Goal: Task Accomplishment & Management: Manage account settings

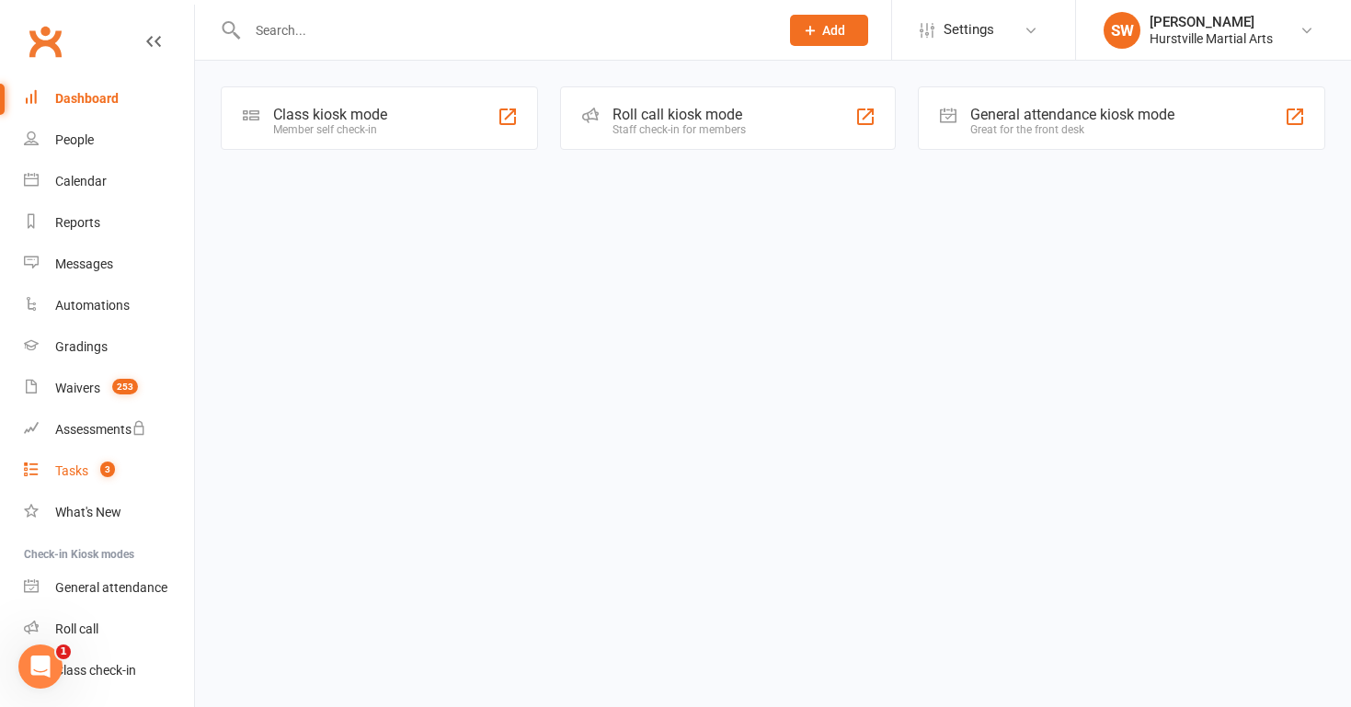
click at [97, 477] on count-badge "3" at bounding box center [103, 471] width 24 height 15
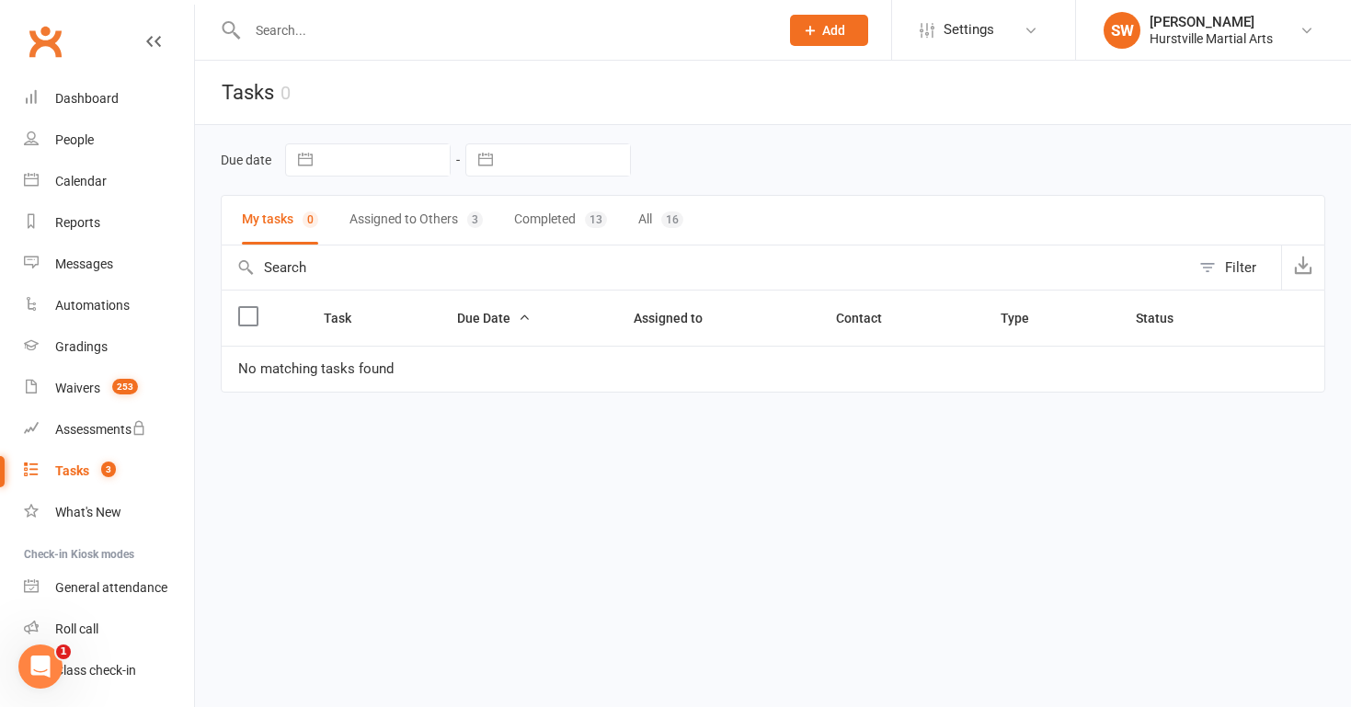
click at [391, 230] on button "Assigned to Others 3" at bounding box center [415, 220] width 133 height 49
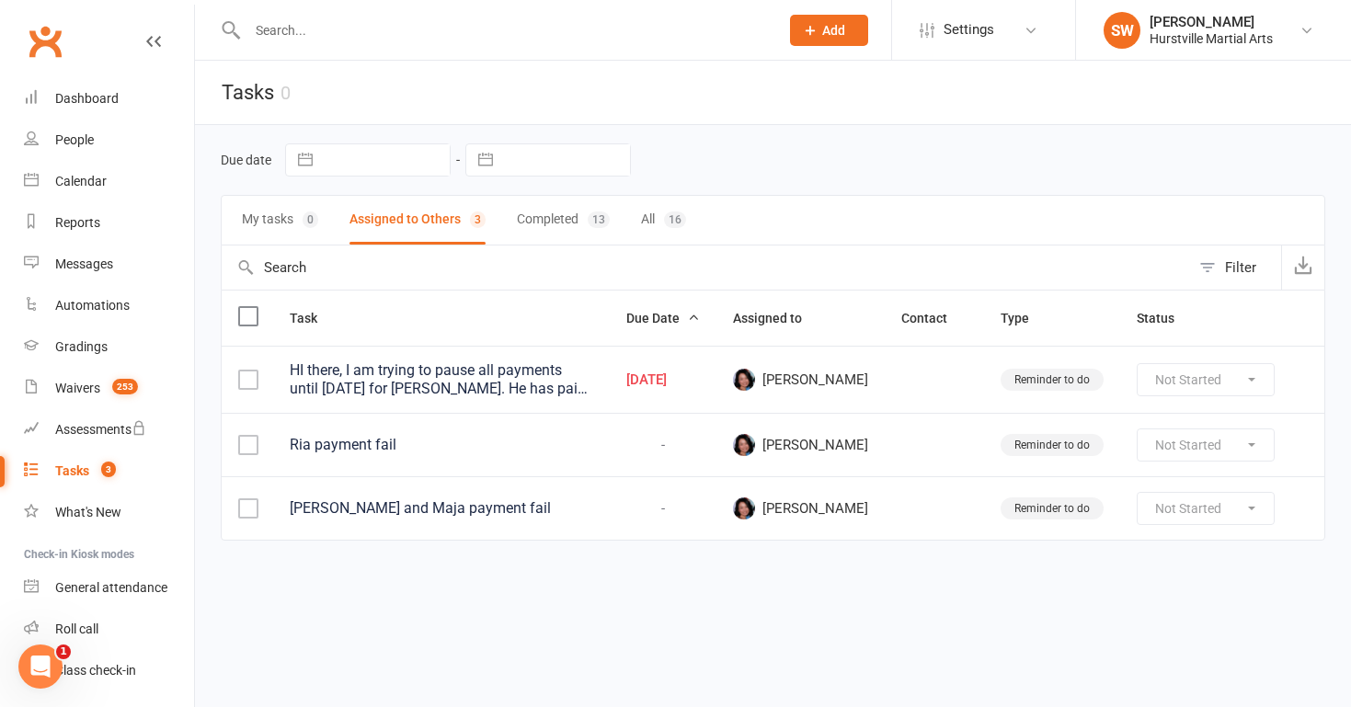
click at [386, 367] on div "HI there, I am trying to pause all payments until [DATE] for [PERSON_NAME]. He …" at bounding box center [441, 379] width 303 height 37
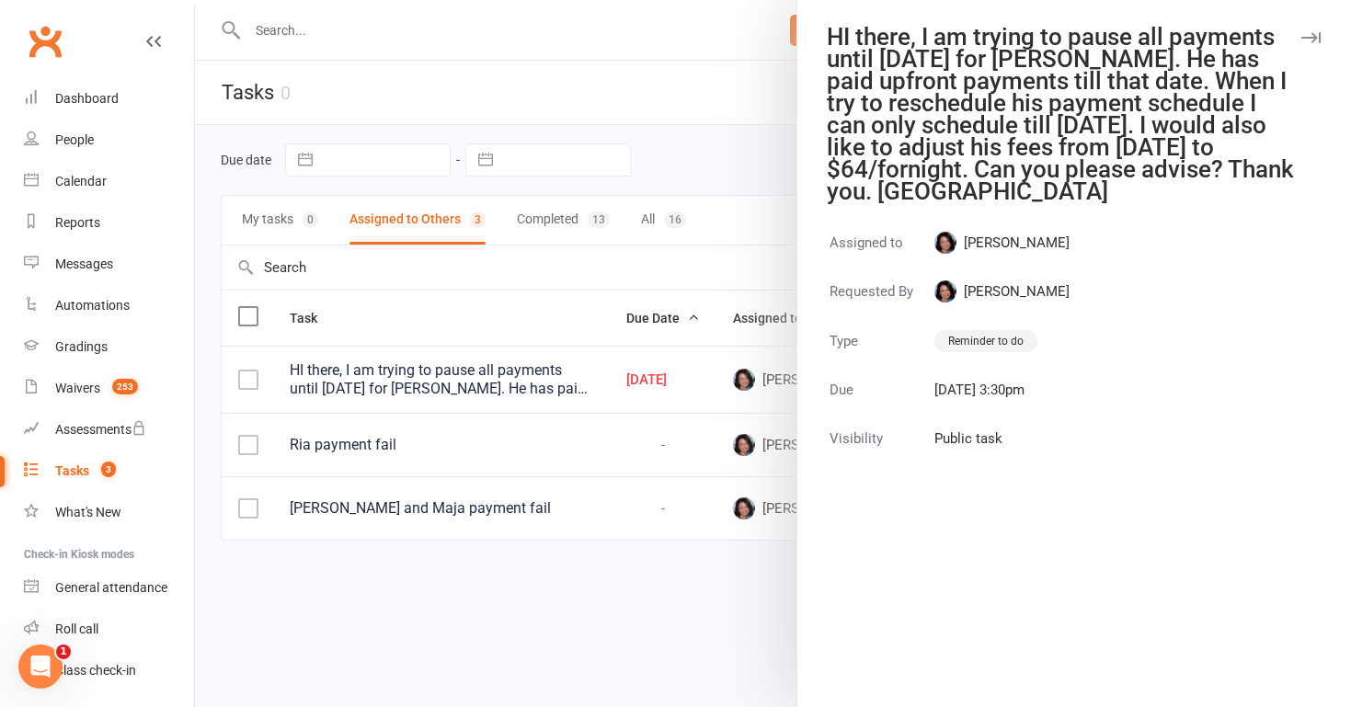
click at [386, 368] on div at bounding box center [773, 353] width 1156 height 707
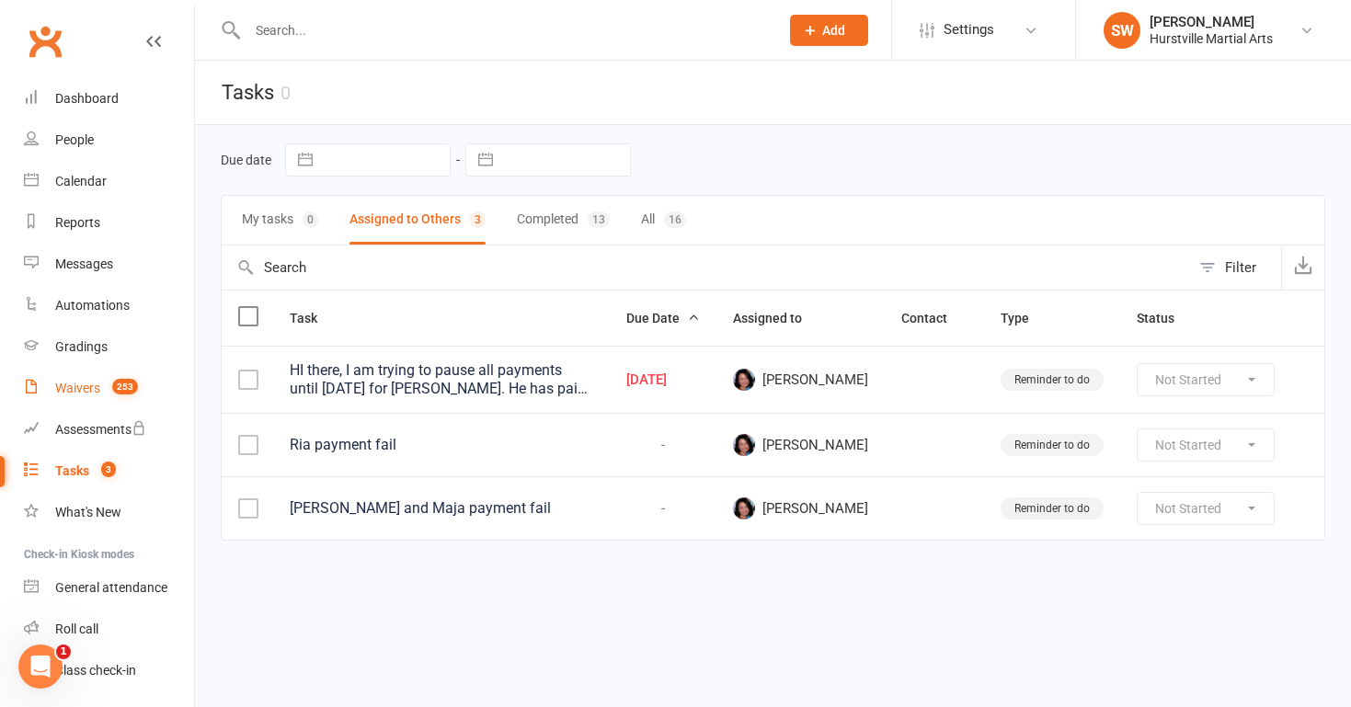
click at [75, 388] on div "Waivers" at bounding box center [77, 388] width 45 height 15
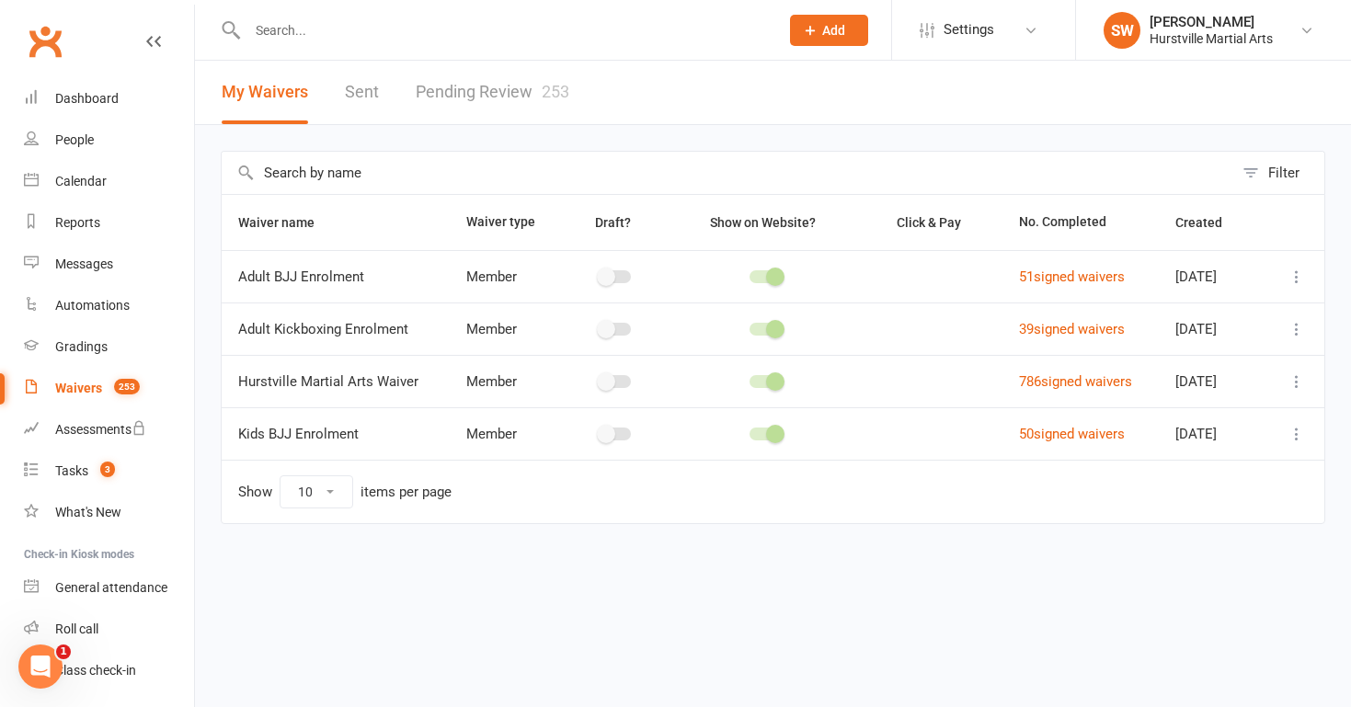
click at [441, 85] on link "Pending Review 253" at bounding box center [493, 92] width 154 height 63
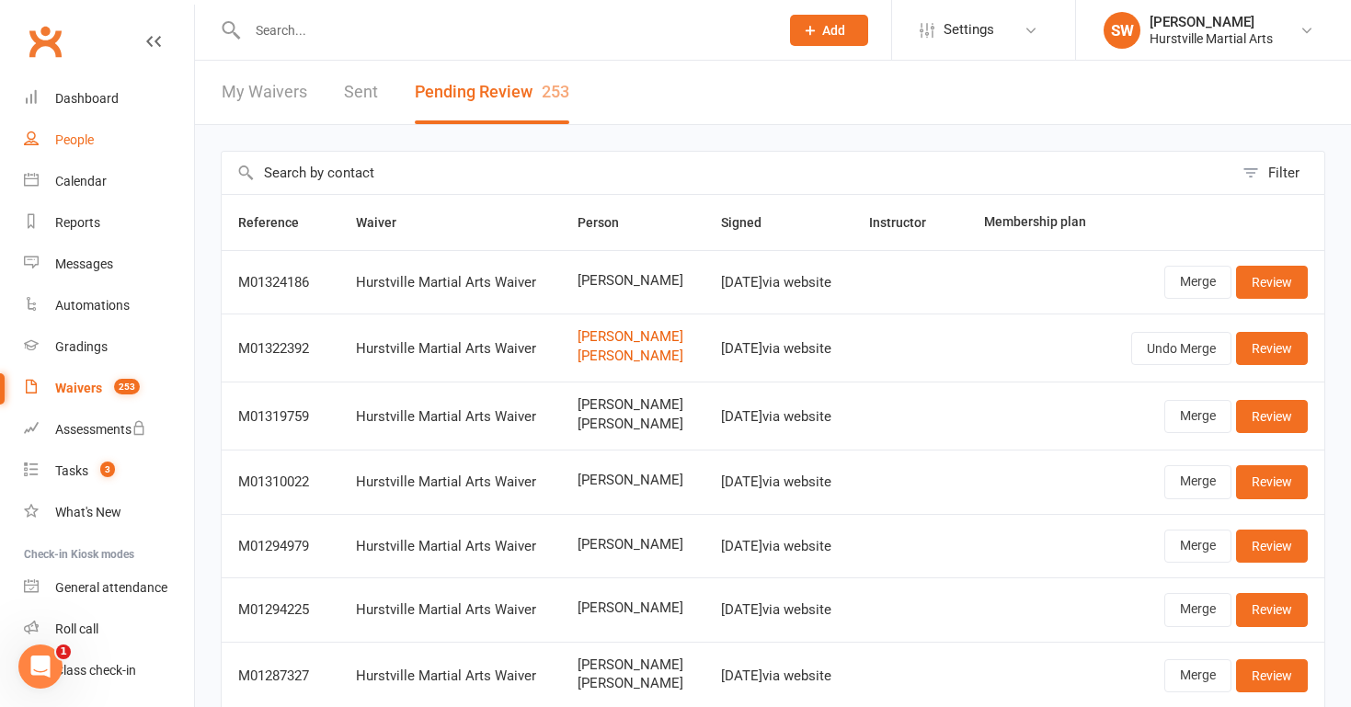
click at [81, 133] on div "People" at bounding box center [74, 139] width 39 height 15
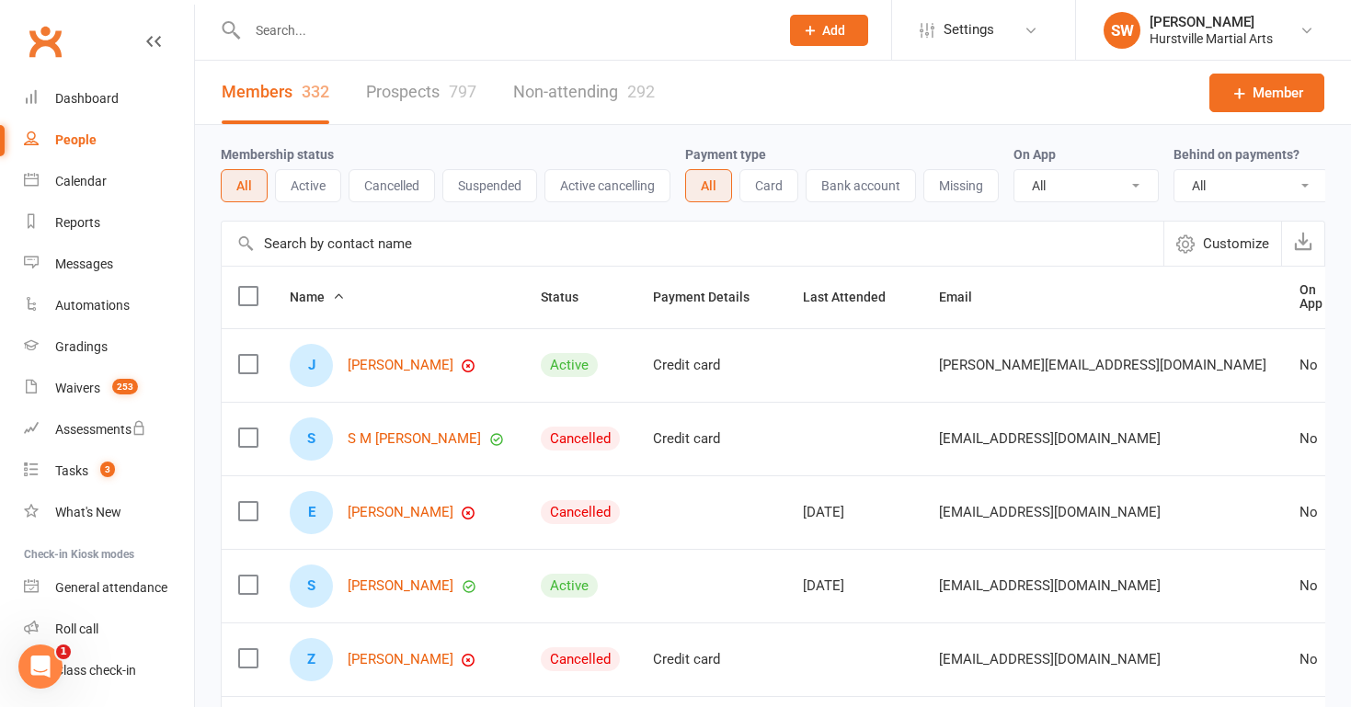
click at [384, 37] on input "text" at bounding box center [504, 30] width 524 height 26
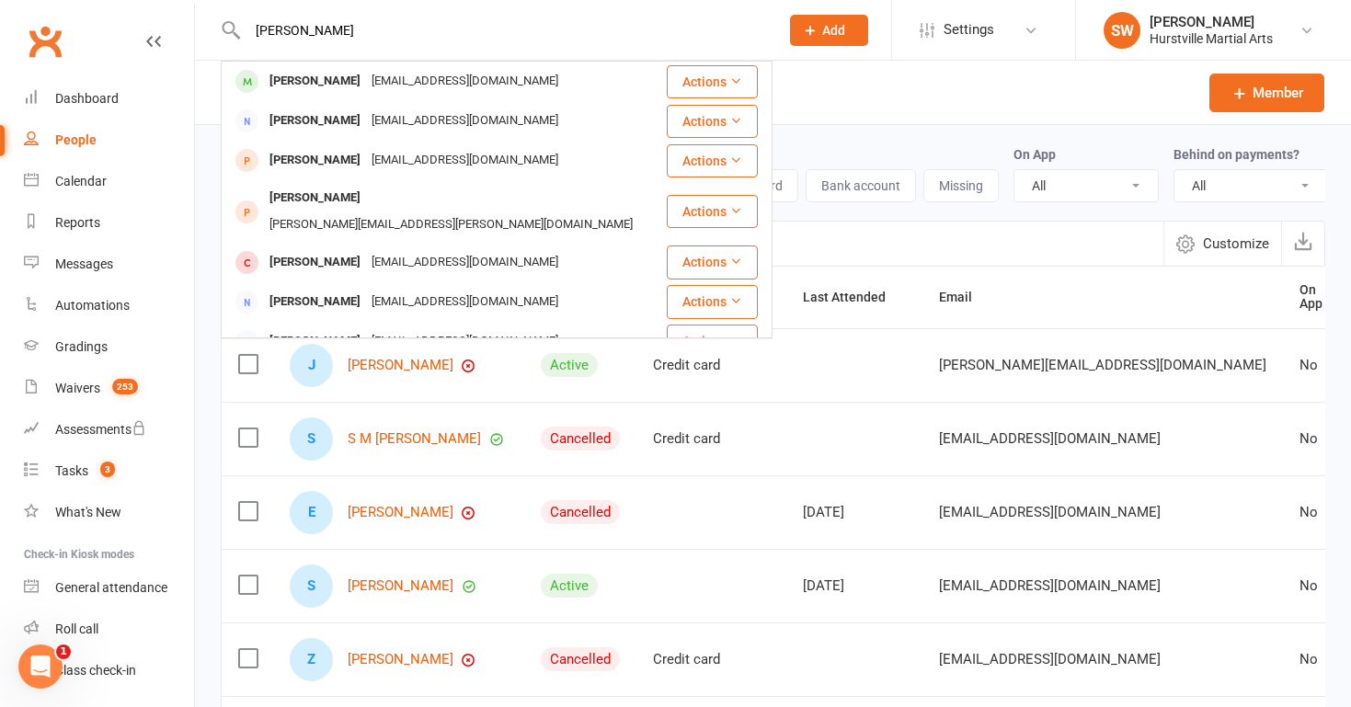
type input "[PERSON_NAME]"
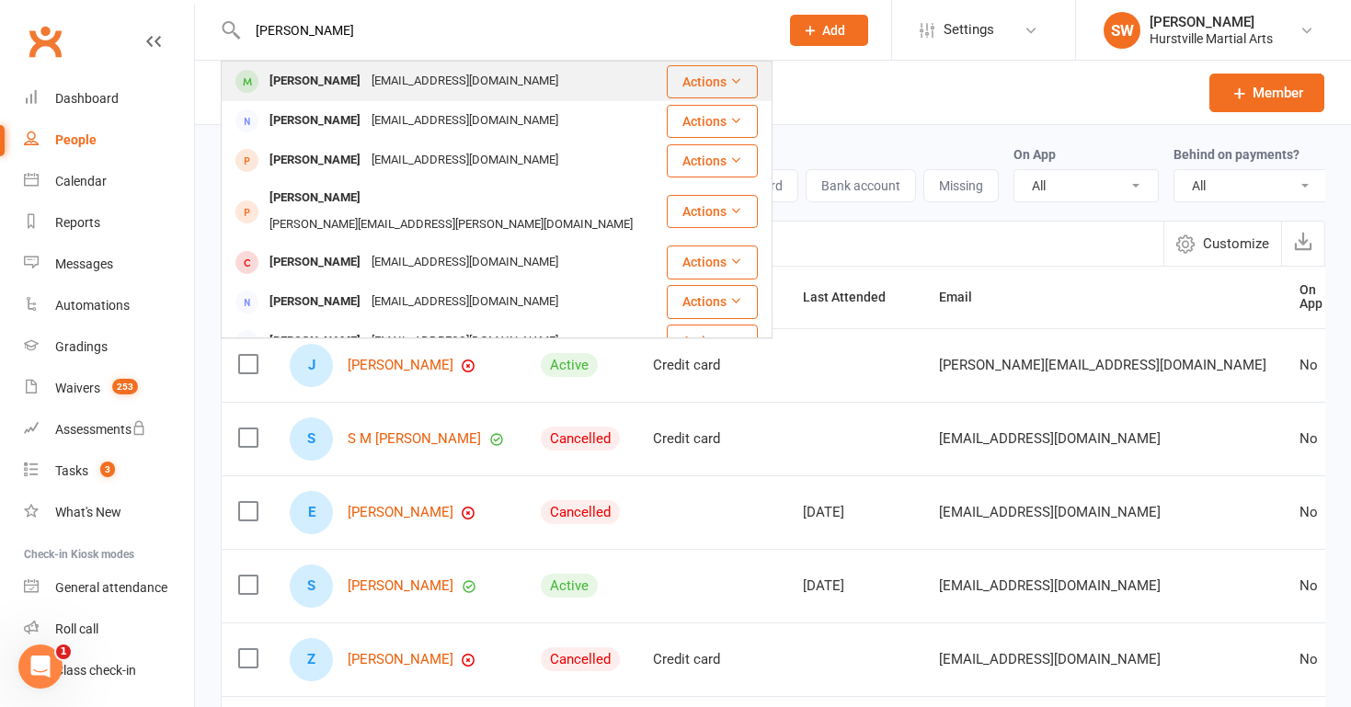
drag, startPoint x: 384, startPoint y: 37, endPoint x: 334, endPoint y: 80, distance: 65.8
click at [334, 80] on div "[PERSON_NAME]" at bounding box center [315, 81] width 102 height 27
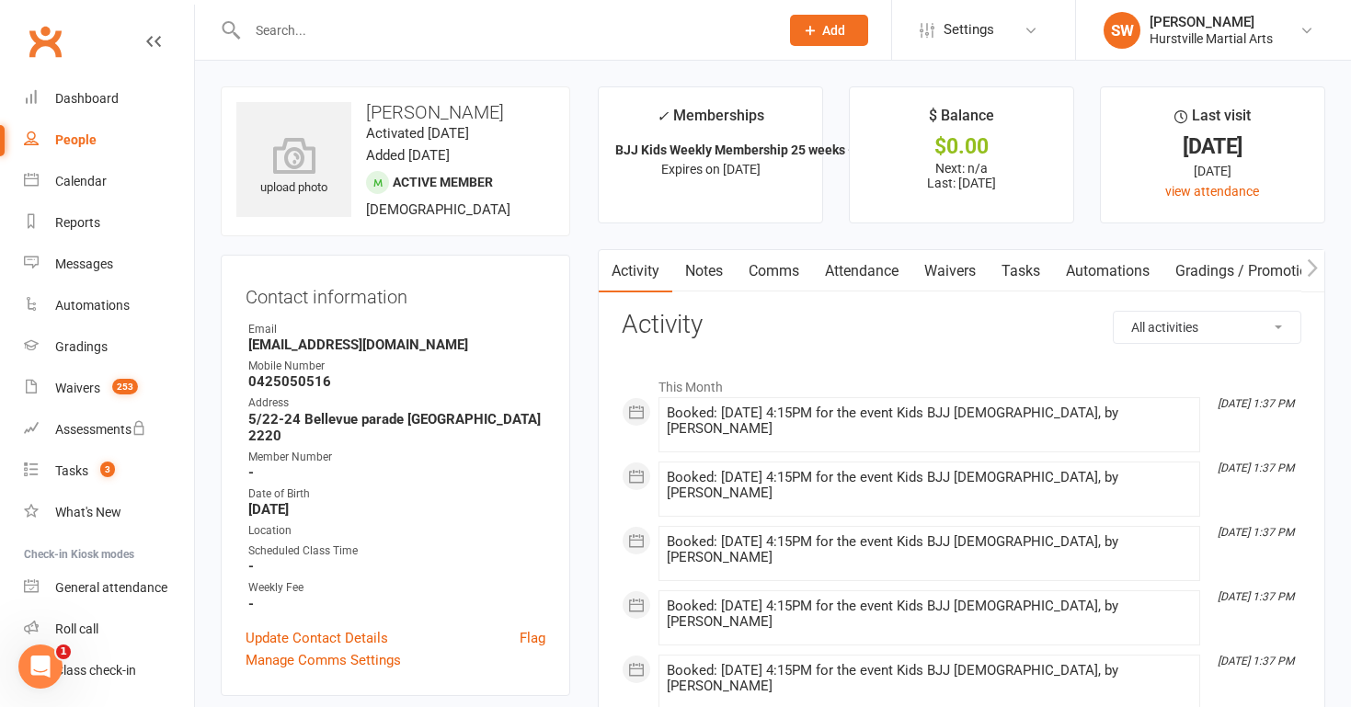
click at [713, 266] on link "Notes" at bounding box center [703, 271] width 63 height 42
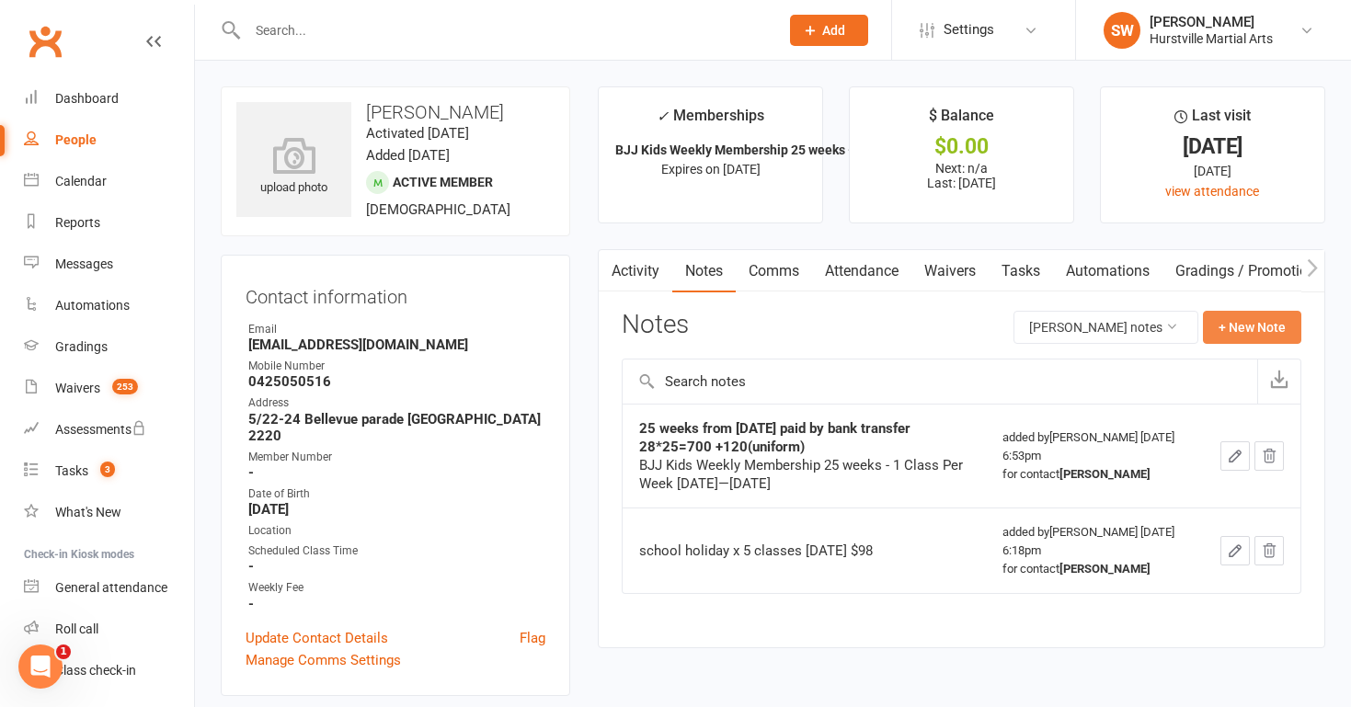
click at [1234, 322] on button "+ New Note" at bounding box center [1252, 327] width 98 height 33
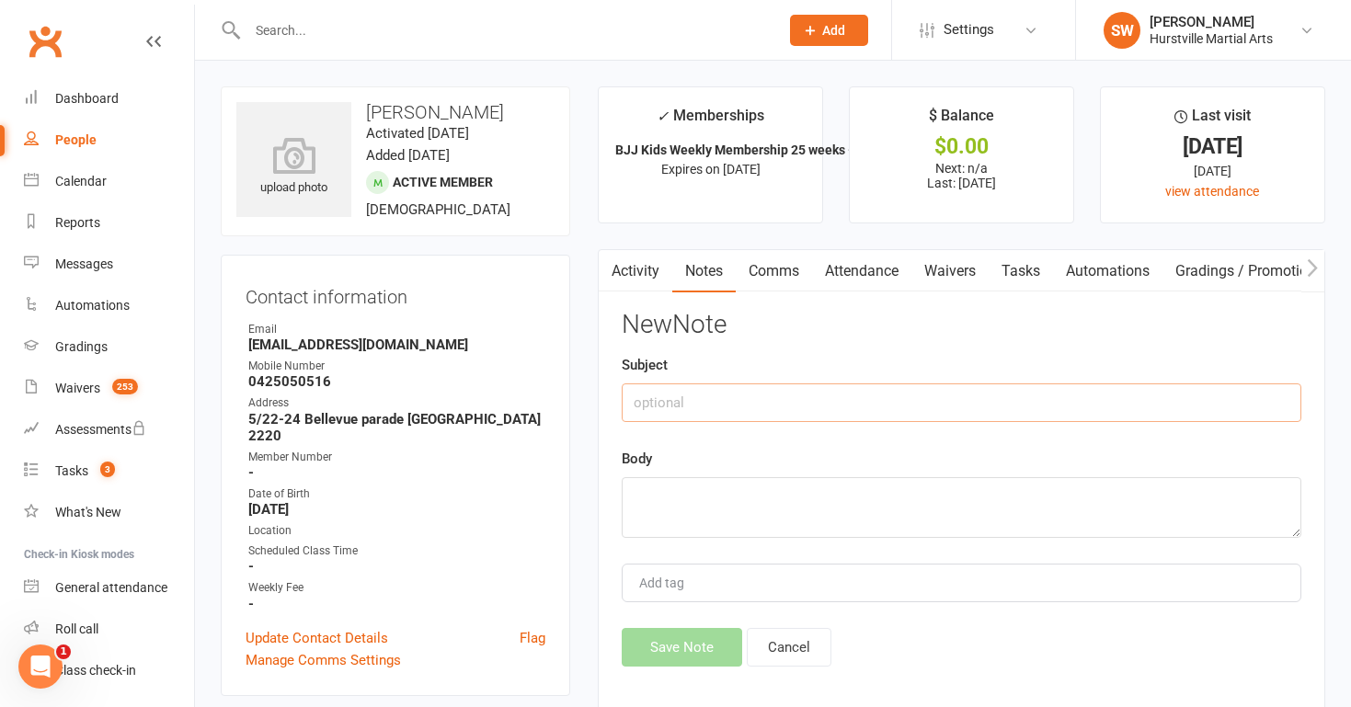
click at [837, 409] on input "text" at bounding box center [962, 403] width 680 height 39
type input "a"
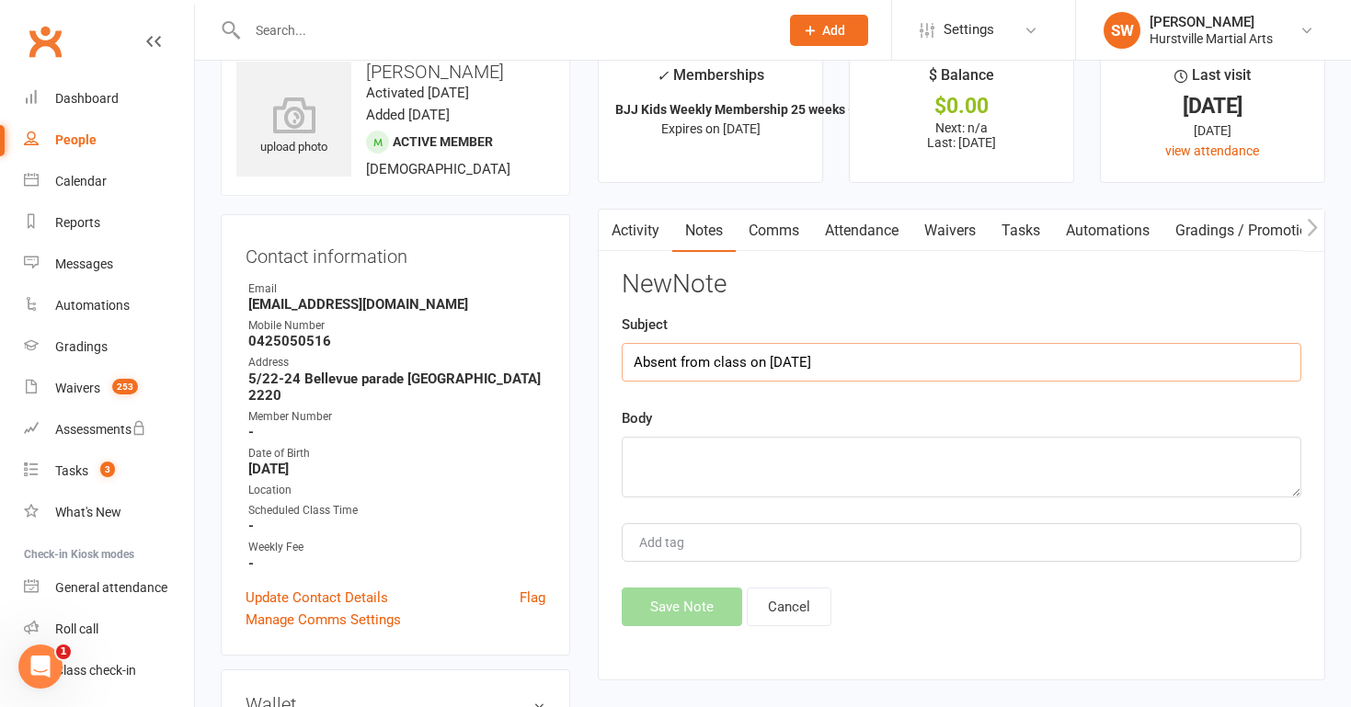
scroll to position [43, 0]
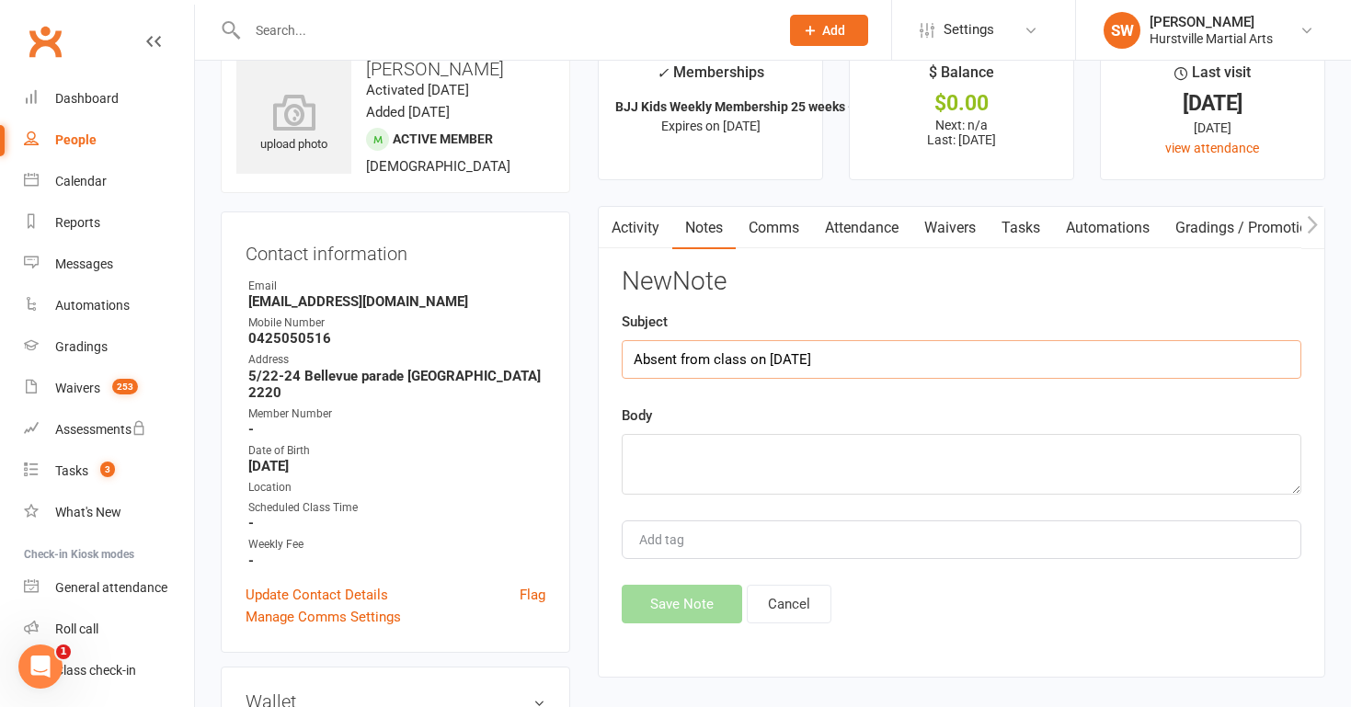
drag, startPoint x: 841, startPoint y: 360, endPoint x: 632, endPoint y: 360, distance: 208.8
click at [632, 360] on input "Absent from class on [DATE]" at bounding box center [962, 359] width 680 height 39
type input "Absent from class on [DATE]"
click at [641, 385] on div "New Note Subject Absent from class on [DATE] Body Add tag Save Note Cancel" at bounding box center [962, 446] width 680 height 356
drag, startPoint x: 629, startPoint y: 358, endPoint x: 841, endPoint y: 346, distance: 211.9
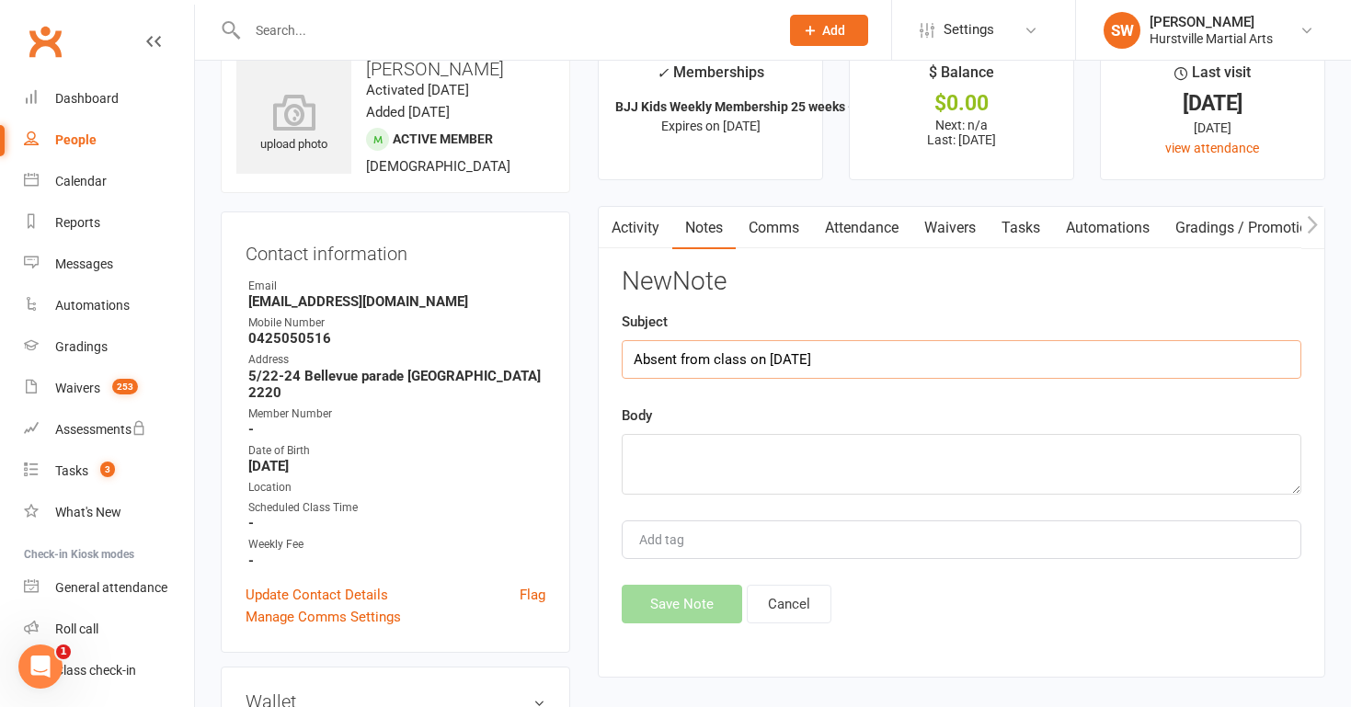
click at [841, 346] on input "Absent from class on [DATE]" at bounding box center [962, 359] width 680 height 39
click at [656, 445] on textarea at bounding box center [962, 464] width 680 height 61
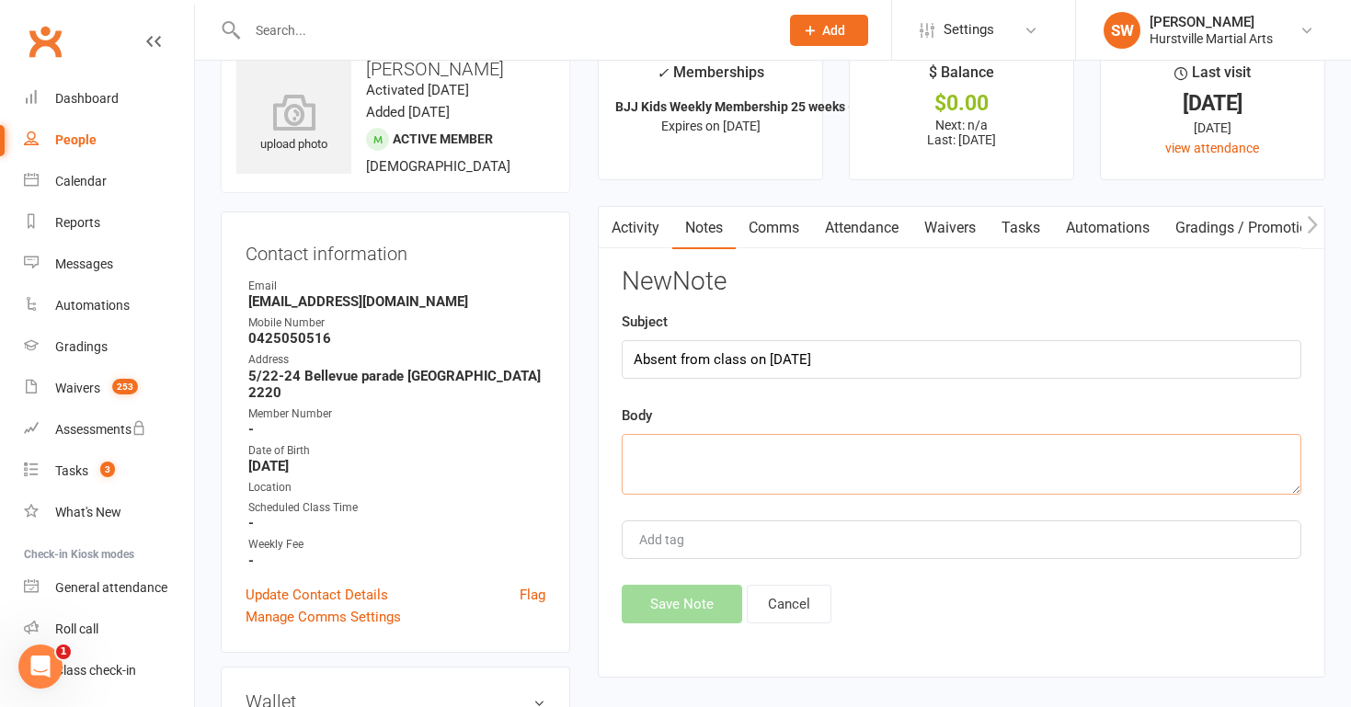
paste textarea "Absent from class on [DATE]"
type textarea "Absent from class on [DATE]"
click at [679, 598] on button "Save Note" at bounding box center [682, 604] width 120 height 39
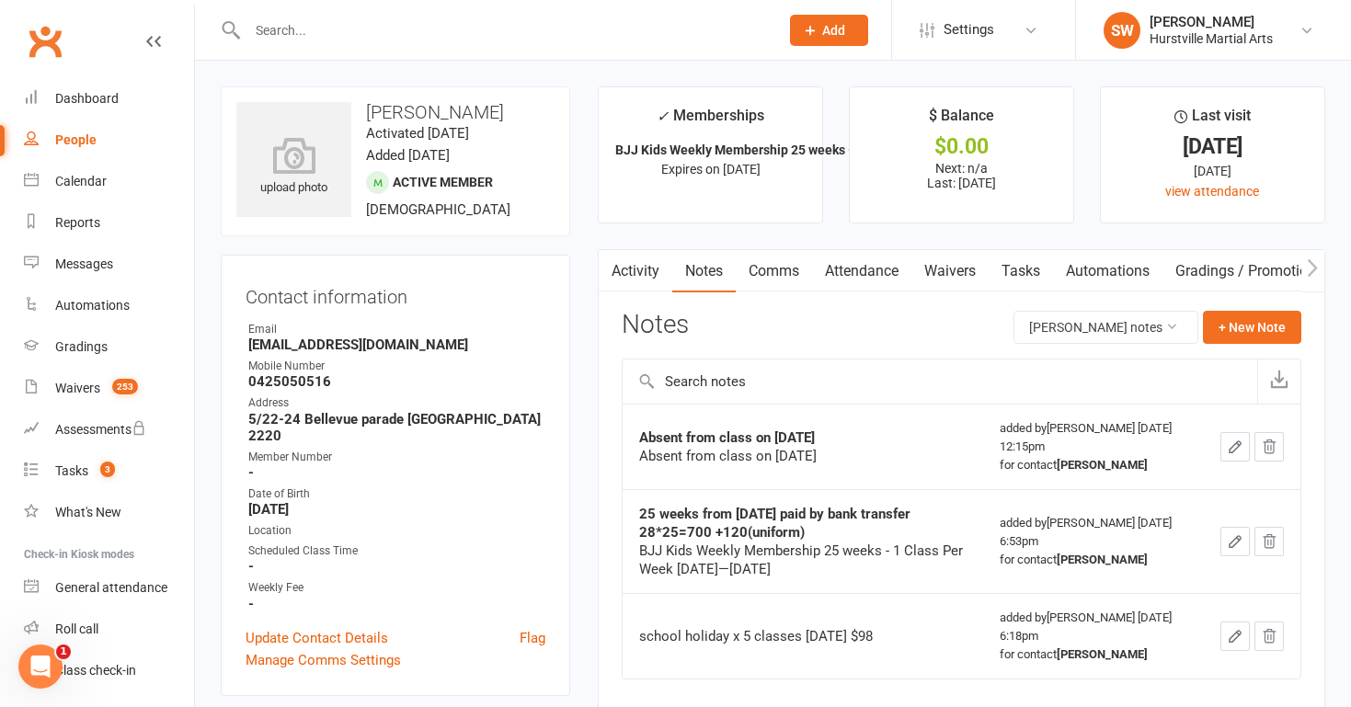
scroll to position [0, 0]
click at [873, 274] on link "Attendance" at bounding box center [861, 271] width 99 height 42
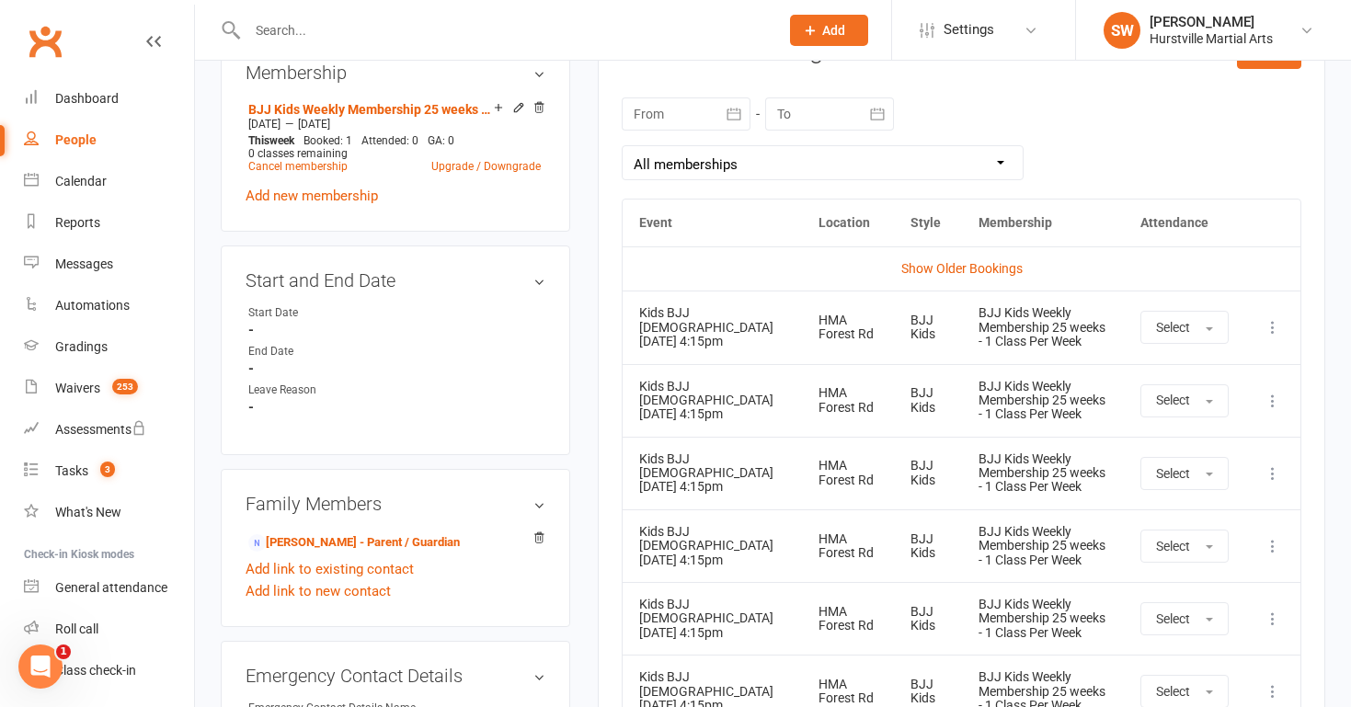
scroll to position [798, 0]
